Goal: Information Seeking & Learning: Check status

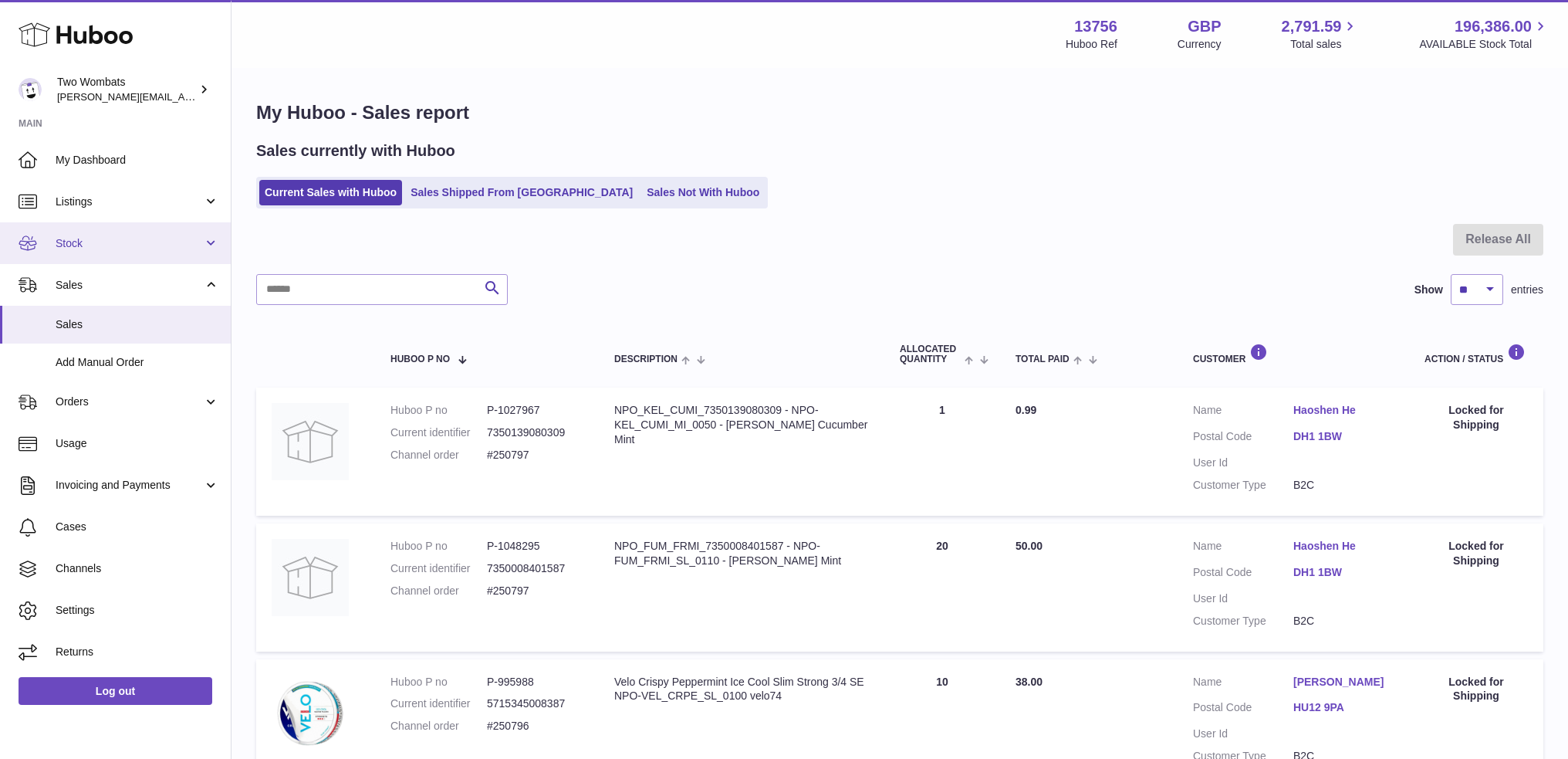
drag, startPoint x: 0, startPoint y: 0, endPoint x: 74, endPoint y: 250, distance: 260.7
click at [74, 251] on link "Stock" at bounding box center [115, 243] width 231 height 42
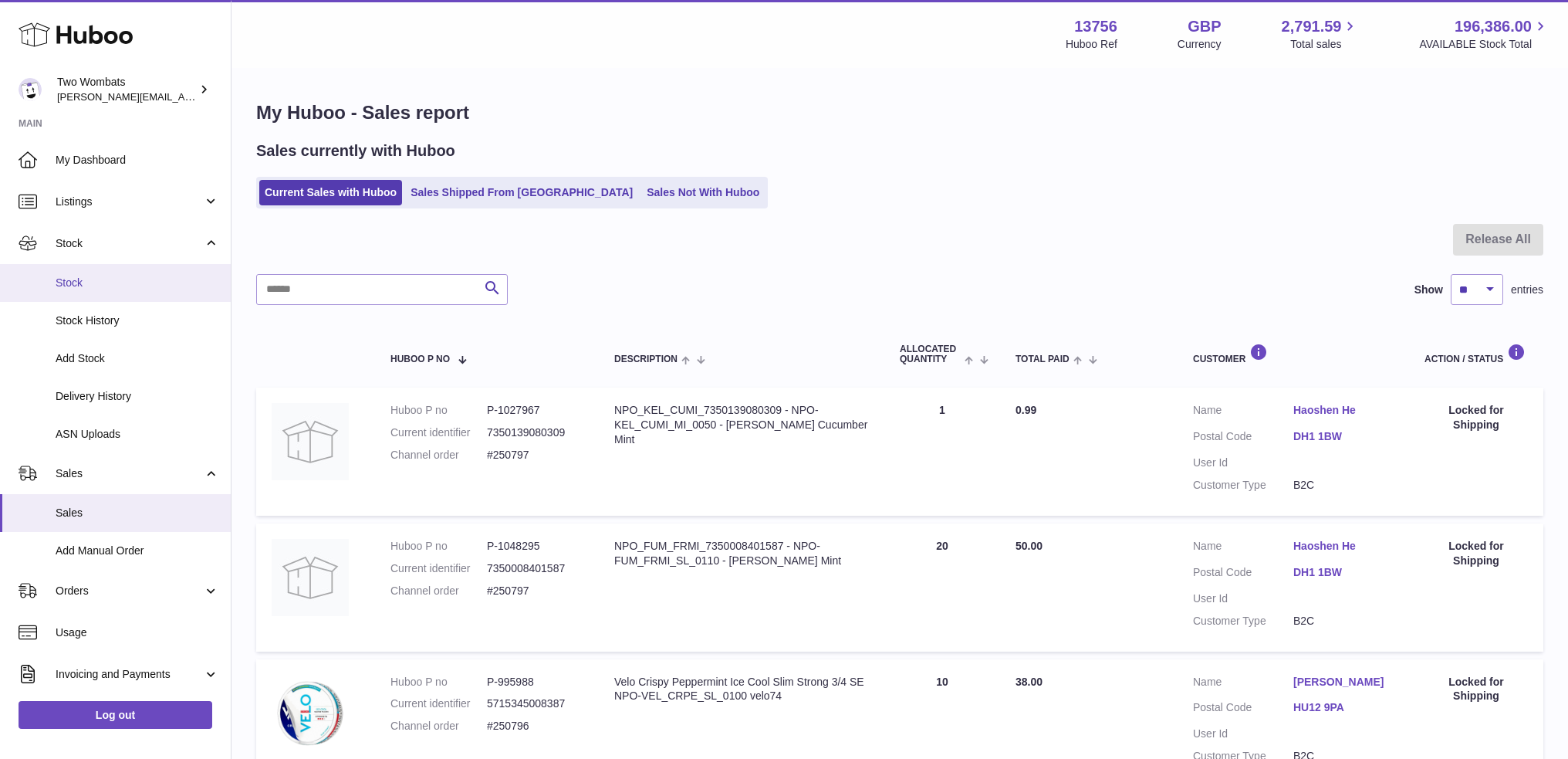
click at [84, 286] on span "Stock" at bounding box center [137, 283] width 164 height 15
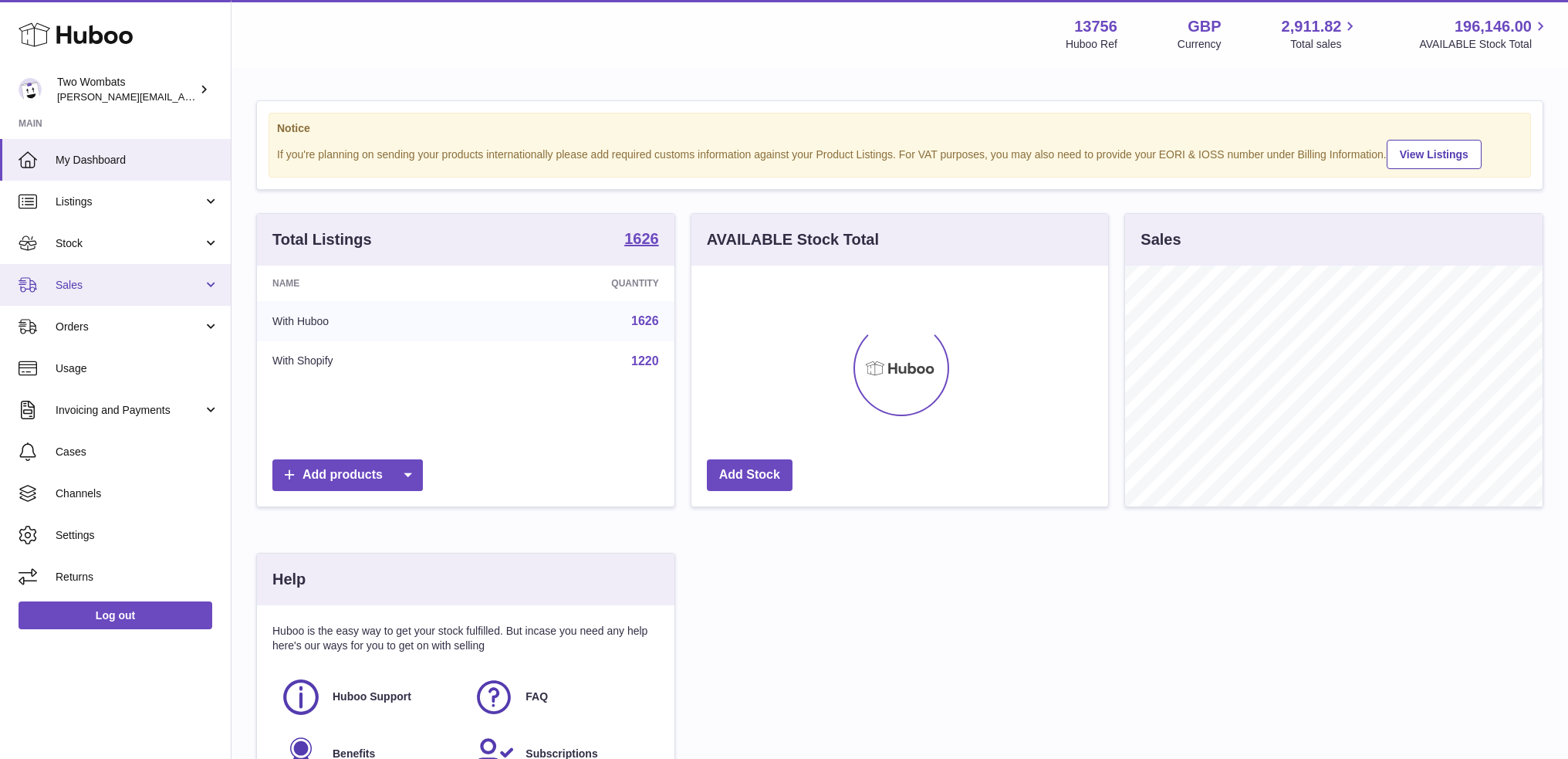
scroll to position [241, 418]
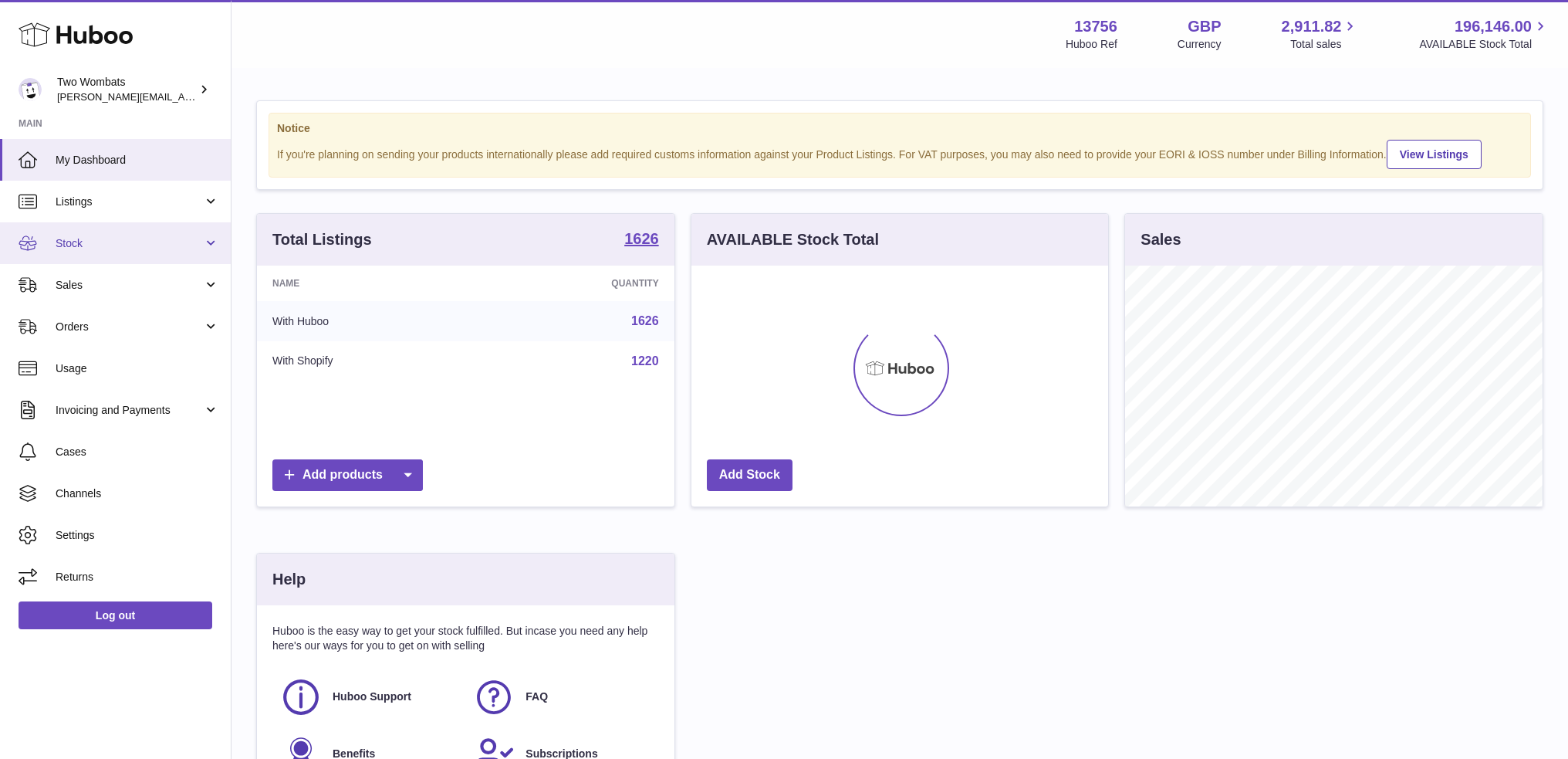
click at [81, 236] on span "Stock" at bounding box center [129, 243] width 147 height 15
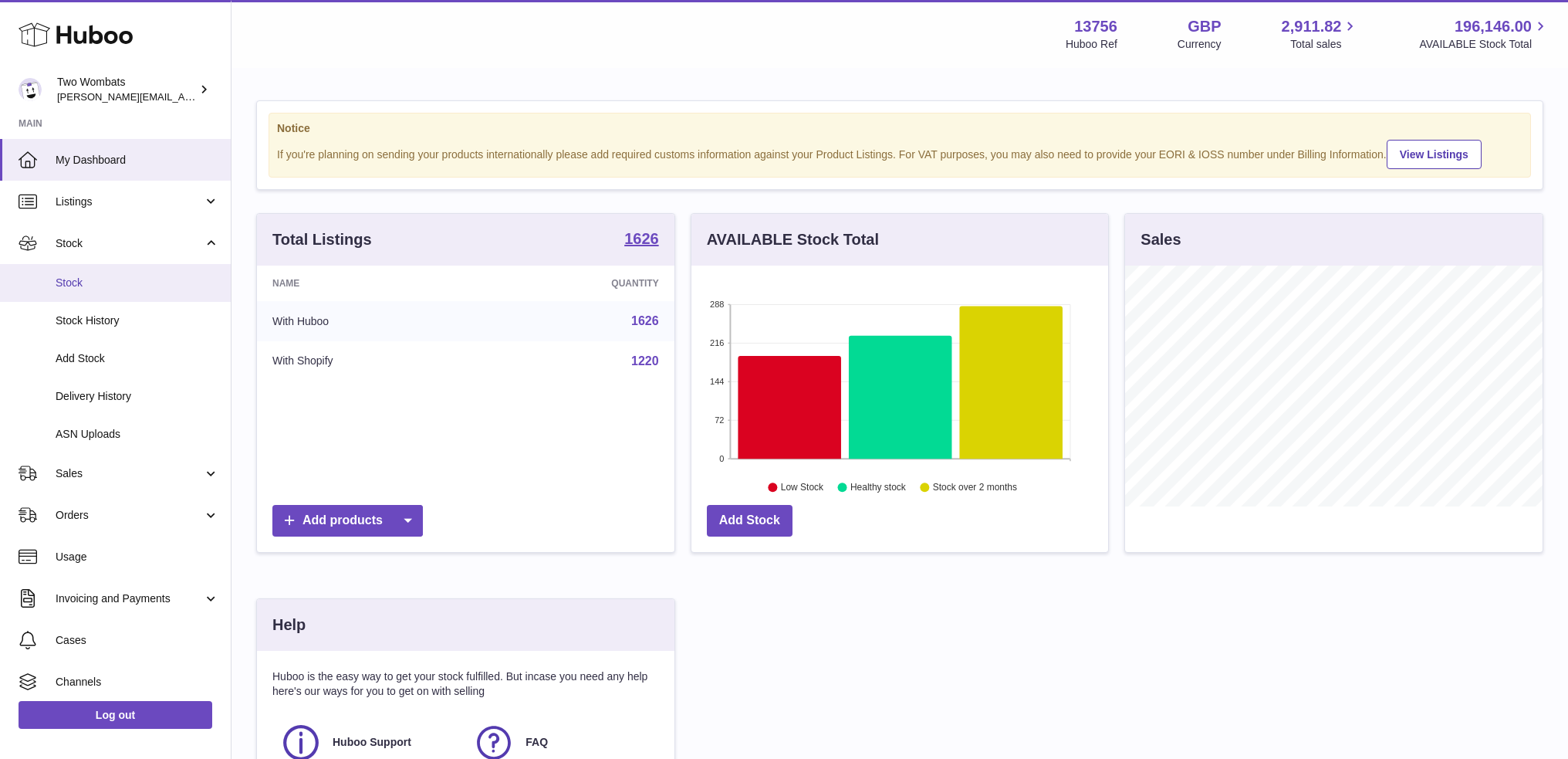
click at [78, 285] on span "Stock" at bounding box center [137, 283] width 164 height 15
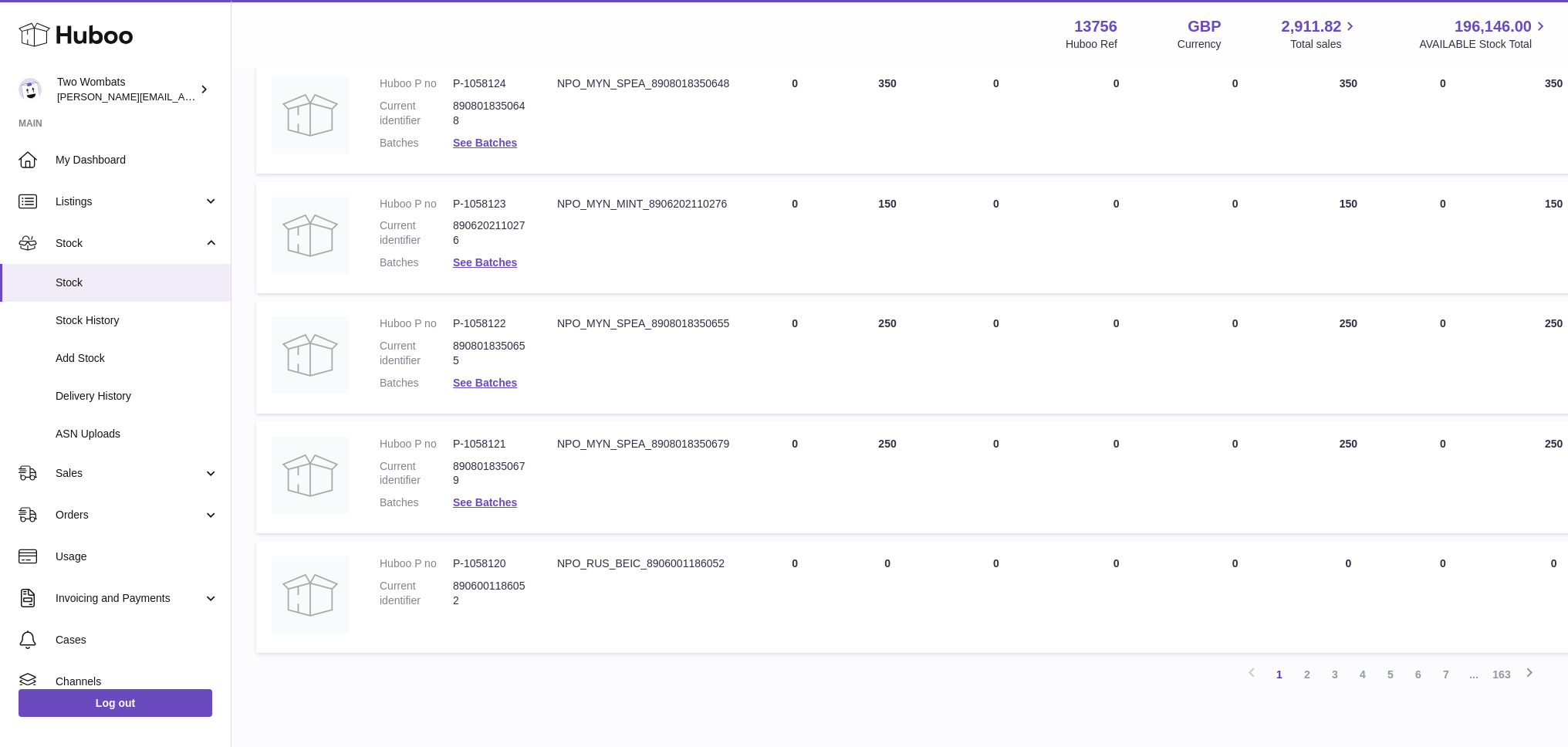
scroll to position [849, 0]
click at [1304, 658] on link "2" at bounding box center [1307, 672] width 28 height 28
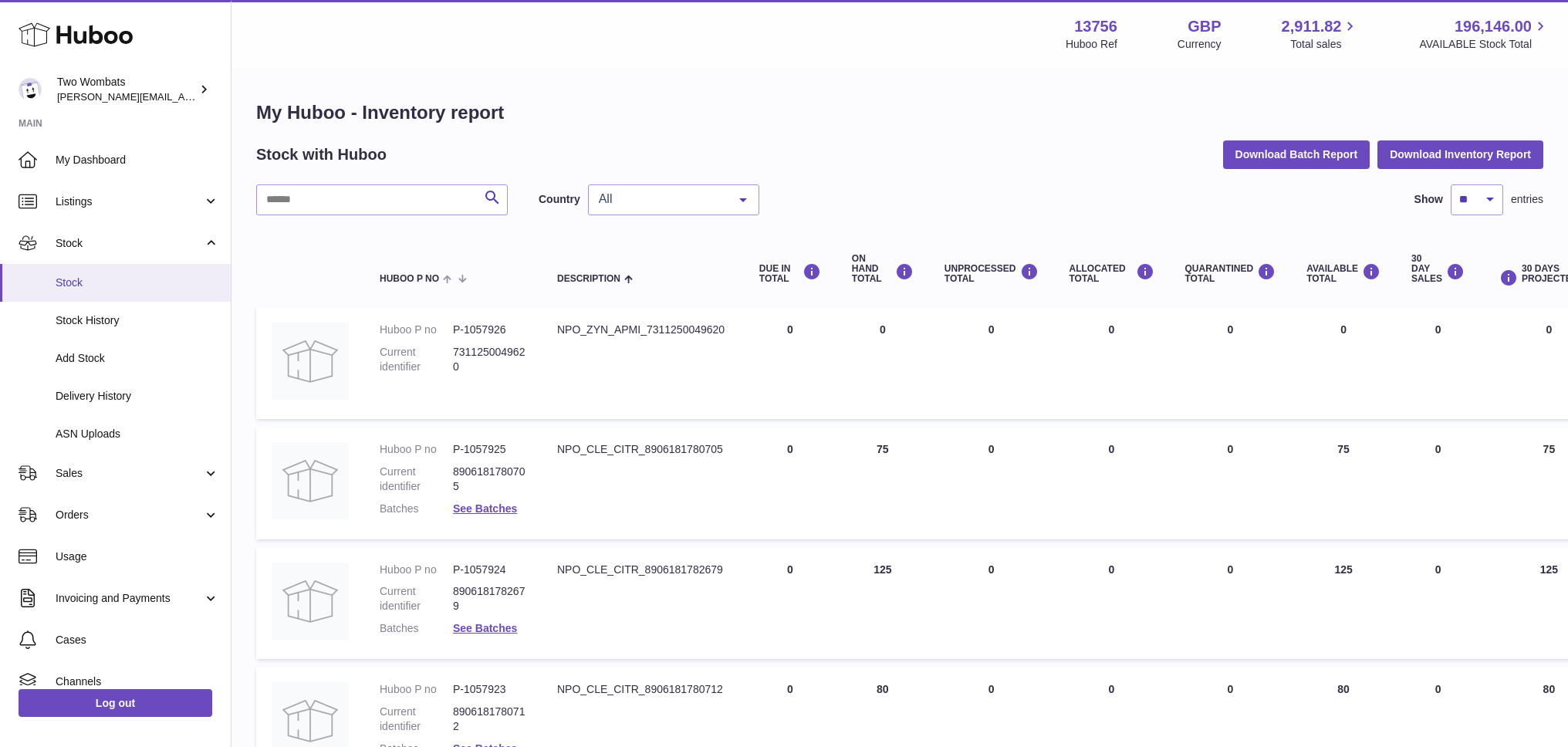
click at [101, 287] on span "Stock" at bounding box center [137, 282] width 164 height 15
